Goal: Download file/media

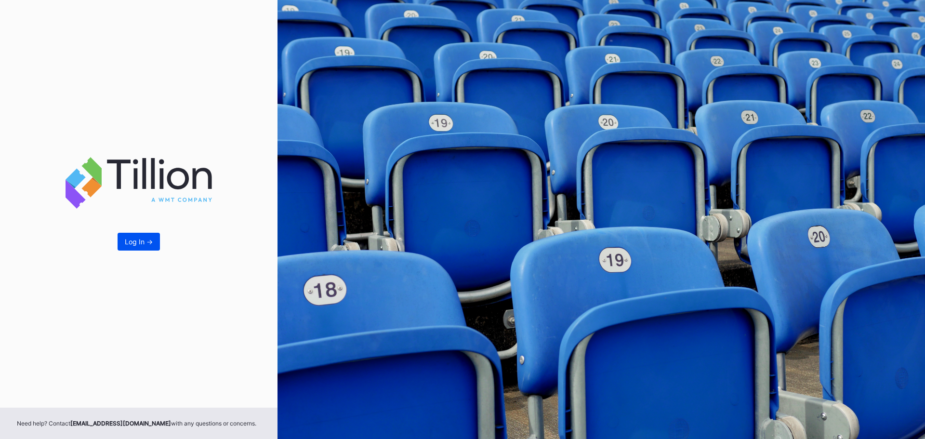
click at [128, 243] on div "Log In ->" at bounding box center [139, 242] width 28 height 8
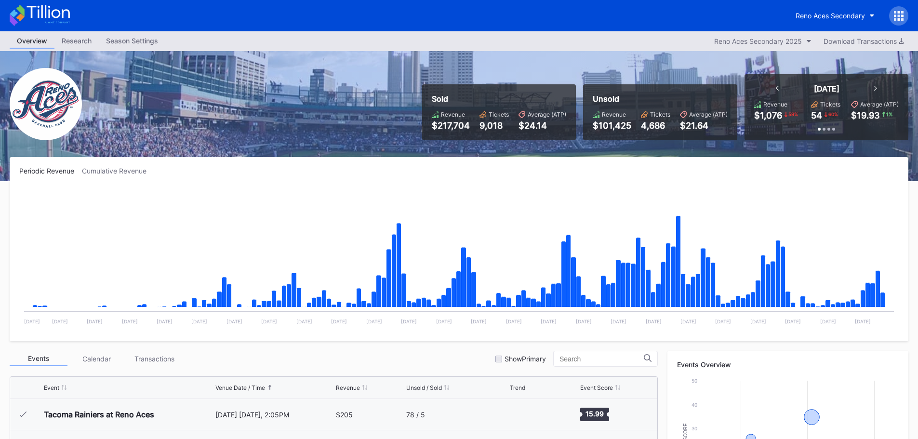
scroll to position [1910, 0]
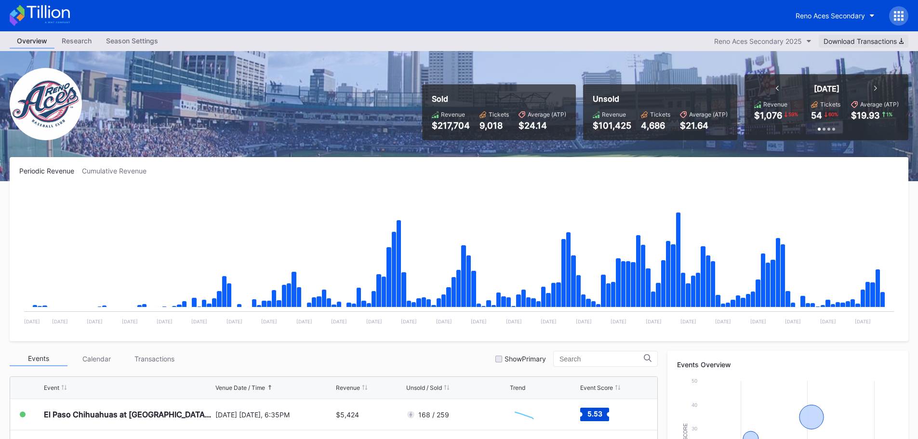
click at [873, 42] on div "Download Transactions" at bounding box center [863, 41] width 80 height 8
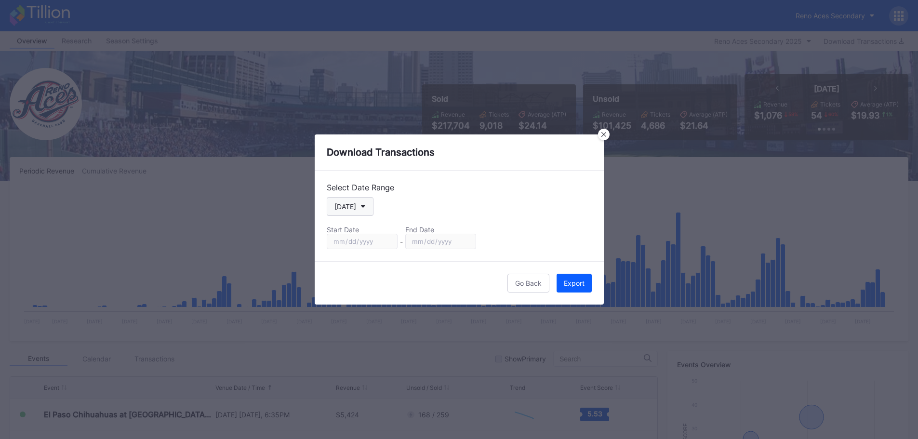
click at [355, 205] on button "[DATE]" at bounding box center [350, 206] width 47 height 19
click at [352, 305] on div "Season" at bounding box center [345, 305] width 23 height 8
type input "[DATE]"
click at [572, 281] on div "Export" at bounding box center [574, 283] width 21 height 8
